Goal: Task Accomplishment & Management: Use online tool/utility

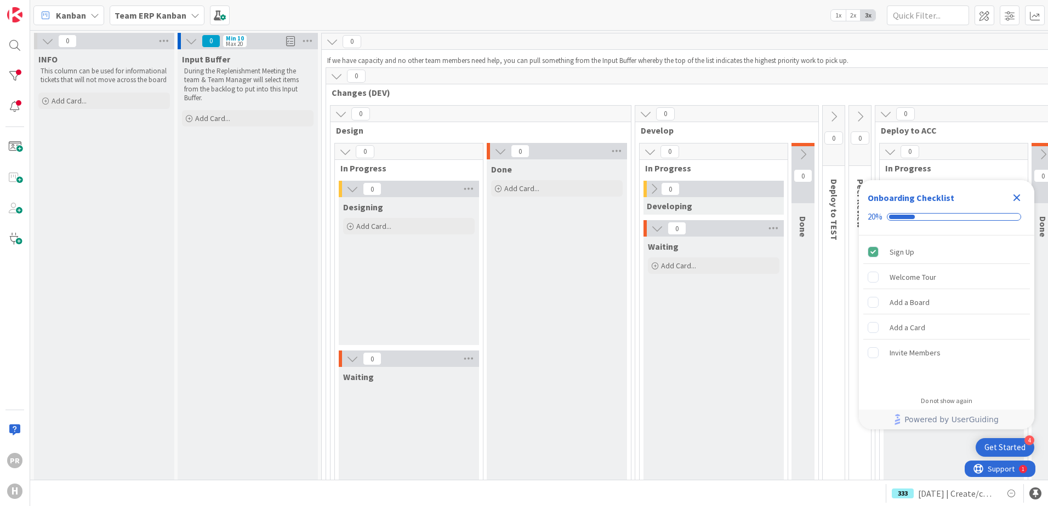
click at [125, 13] on b "Team ERP Kanban" at bounding box center [151, 15] width 72 height 11
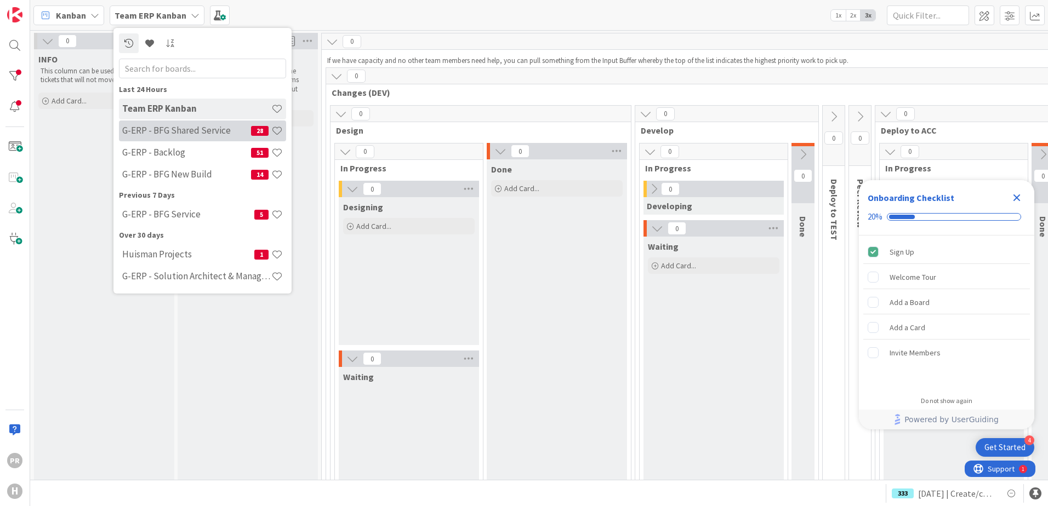
click at [179, 133] on h4 "G-ERP - BFG Shared Service" at bounding box center [186, 130] width 129 height 11
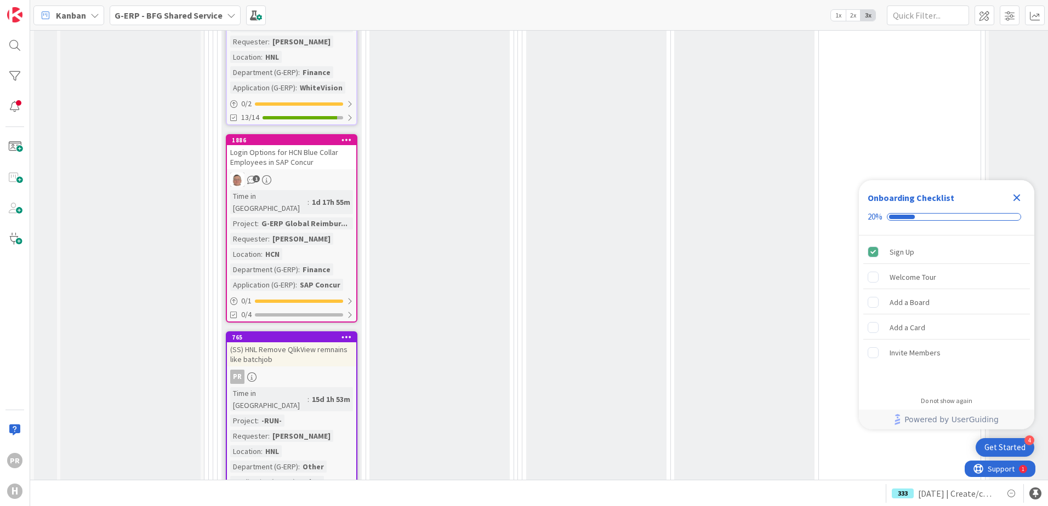
scroll to position [1644, 0]
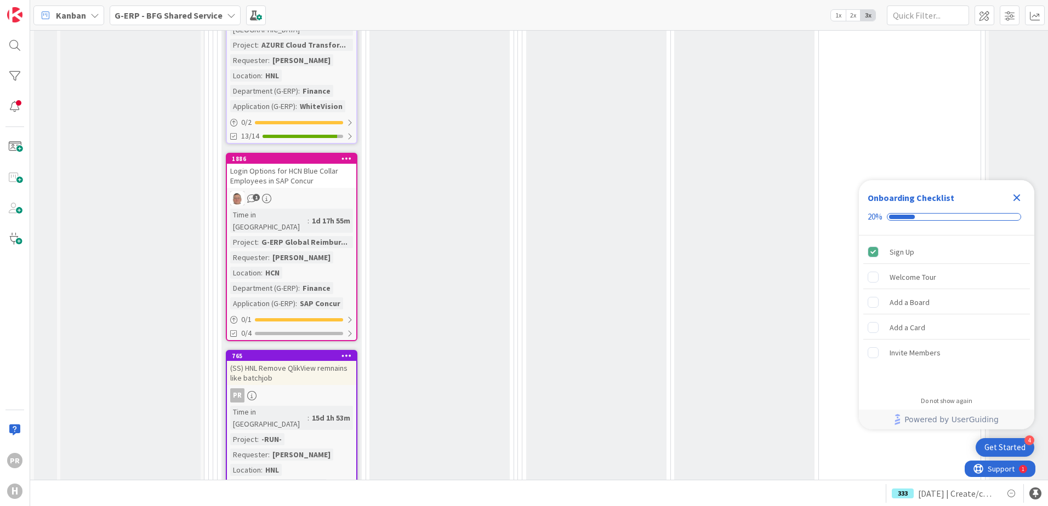
click at [318, 361] on div "(SS) HNL Remove QlikView remnains like batchjob" at bounding box center [291, 373] width 129 height 24
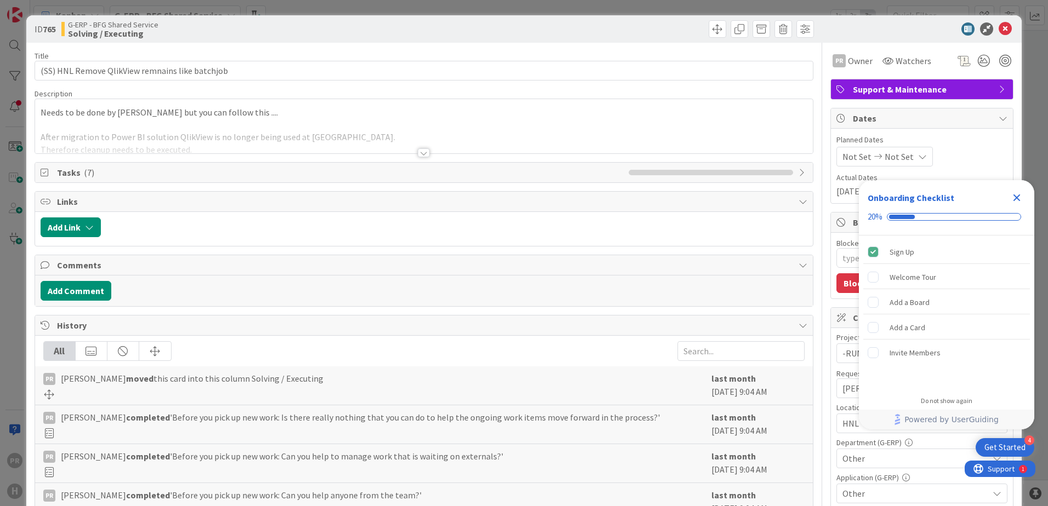
click at [418, 155] on div at bounding box center [424, 153] width 12 height 9
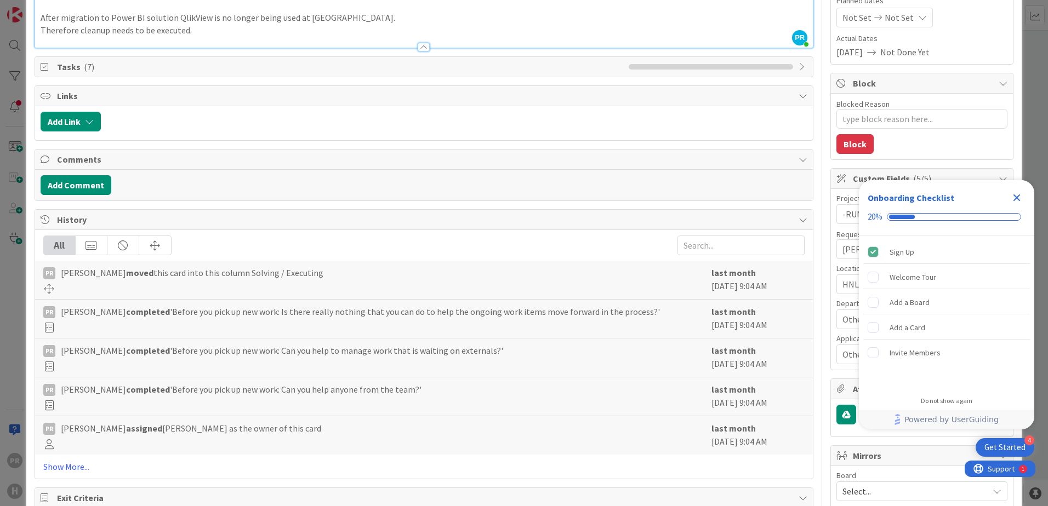
scroll to position [164, 0]
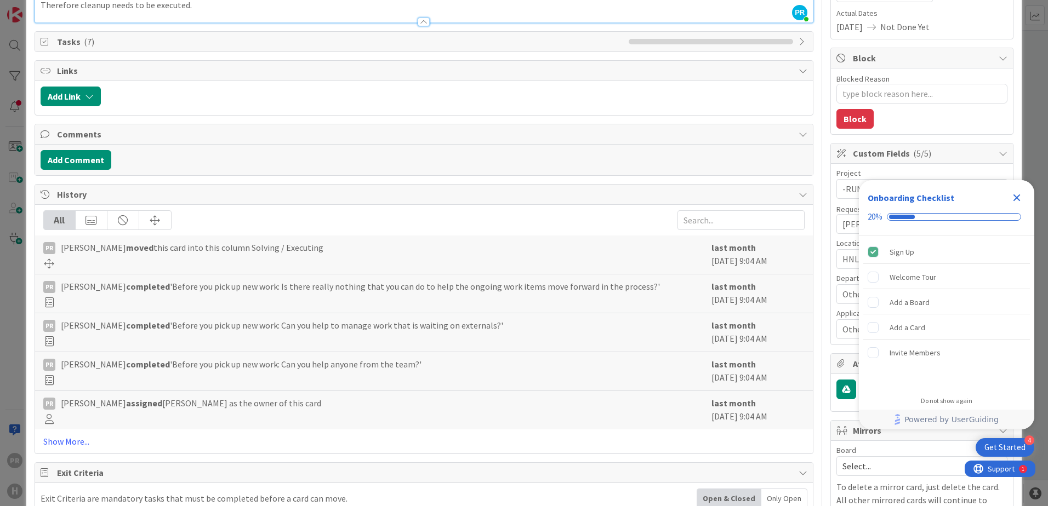
click at [52, 36] on div "Tasks ( 7 )" at bounding box center [424, 42] width 778 height 20
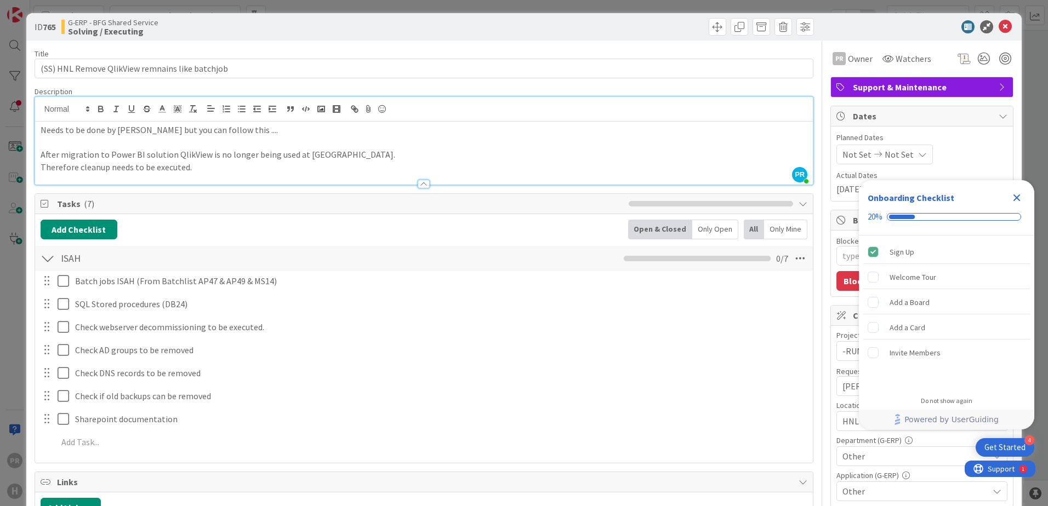
scroll to position [0, 0]
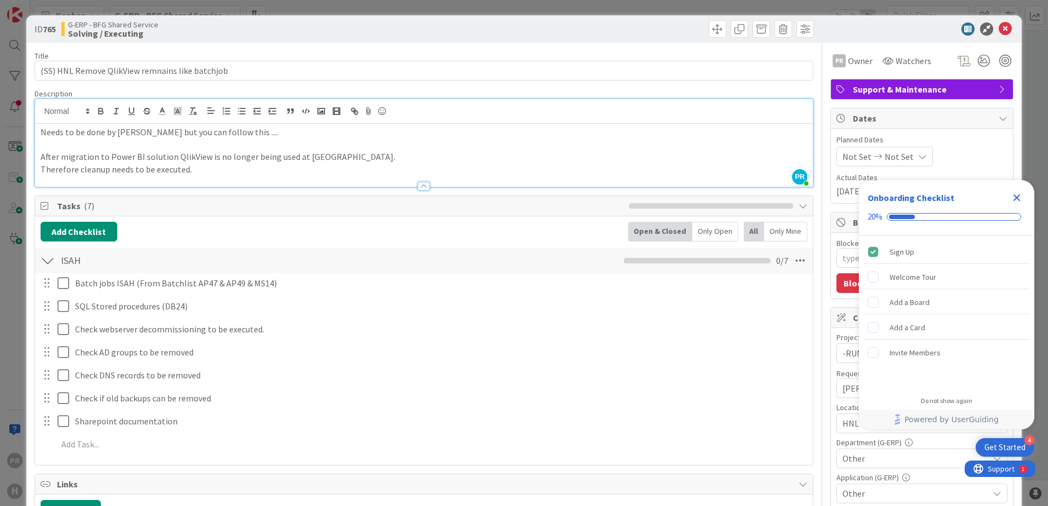
click at [330, 135] on p "Needs to be done by [PERSON_NAME] but you can follow this ...." at bounding box center [424, 132] width 767 height 13
type textarea "x"
